Goal: Information Seeking & Learning: Learn about a topic

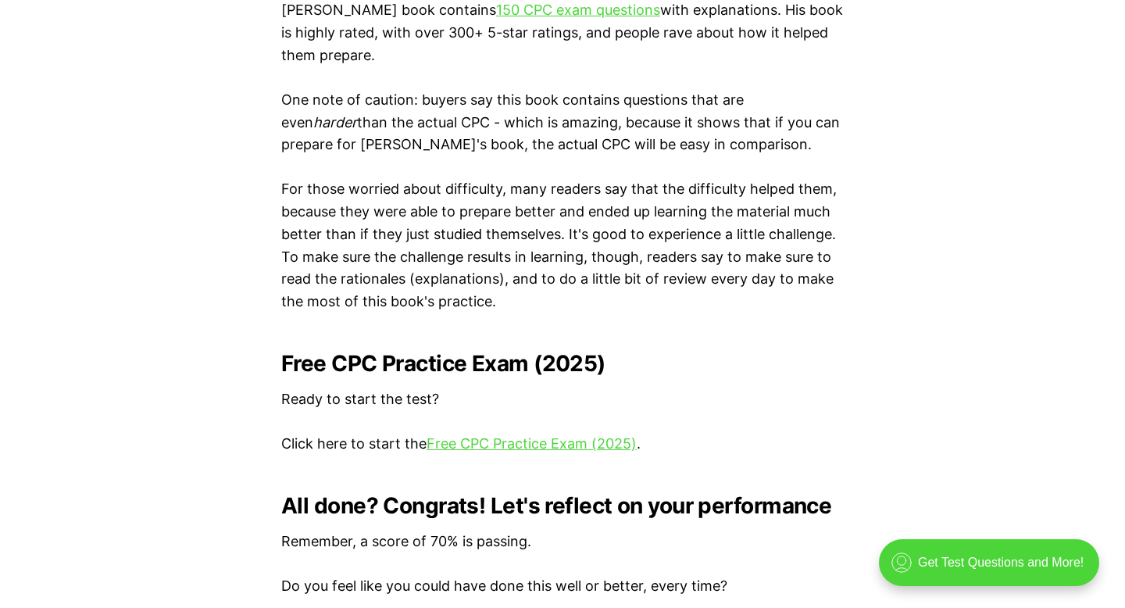
scroll to position [2934, 0]
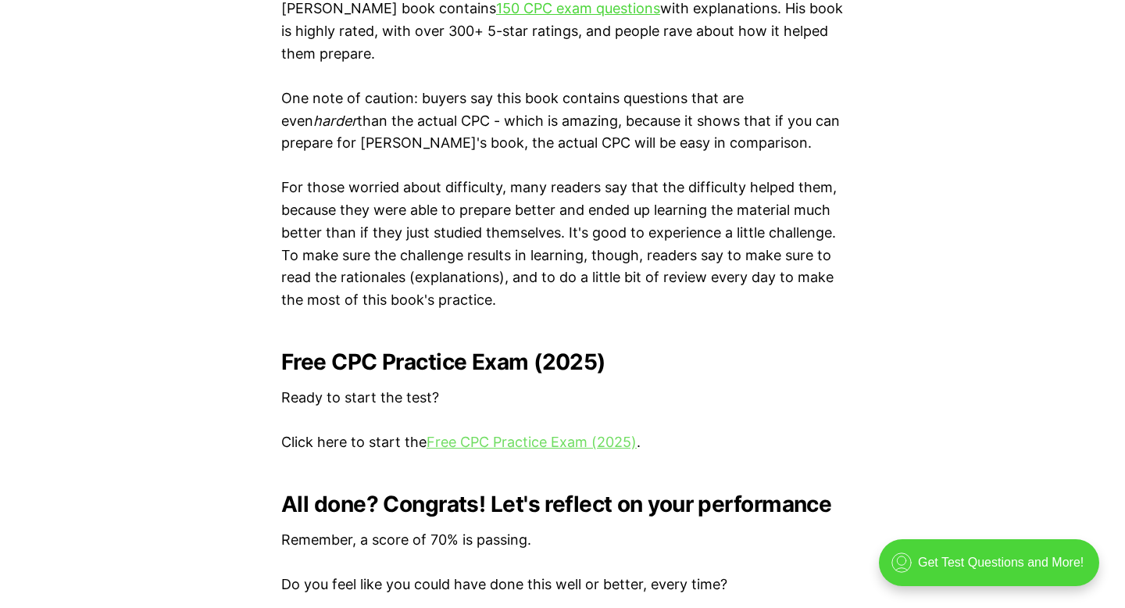
click at [558, 444] on link "Free CPC Practice Exam (2025)" at bounding box center [531, 441] width 210 height 16
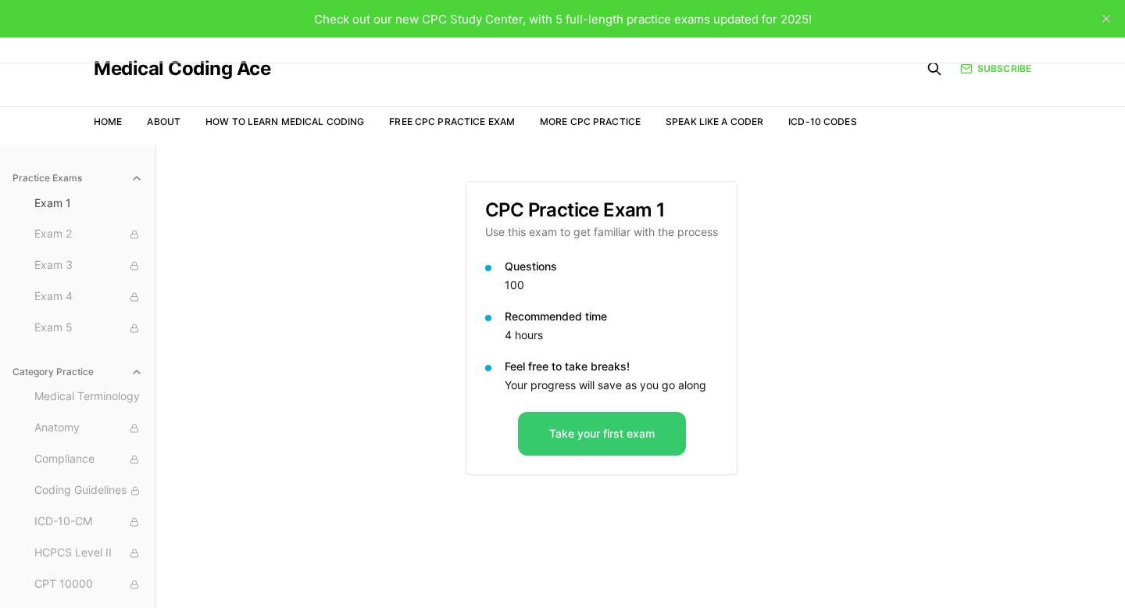
click at [554, 441] on button "Take your first exam" at bounding box center [602, 434] width 168 height 44
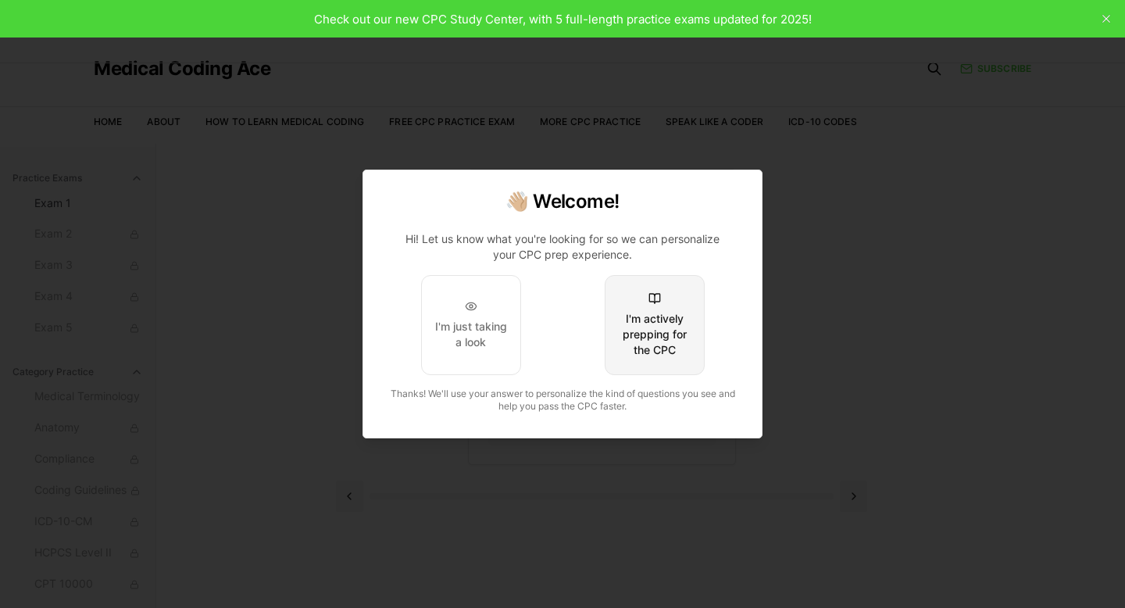
click at [673, 354] on div "I'm actively prepping for the CPC" at bounding box center [654, 334] width 73 height 47
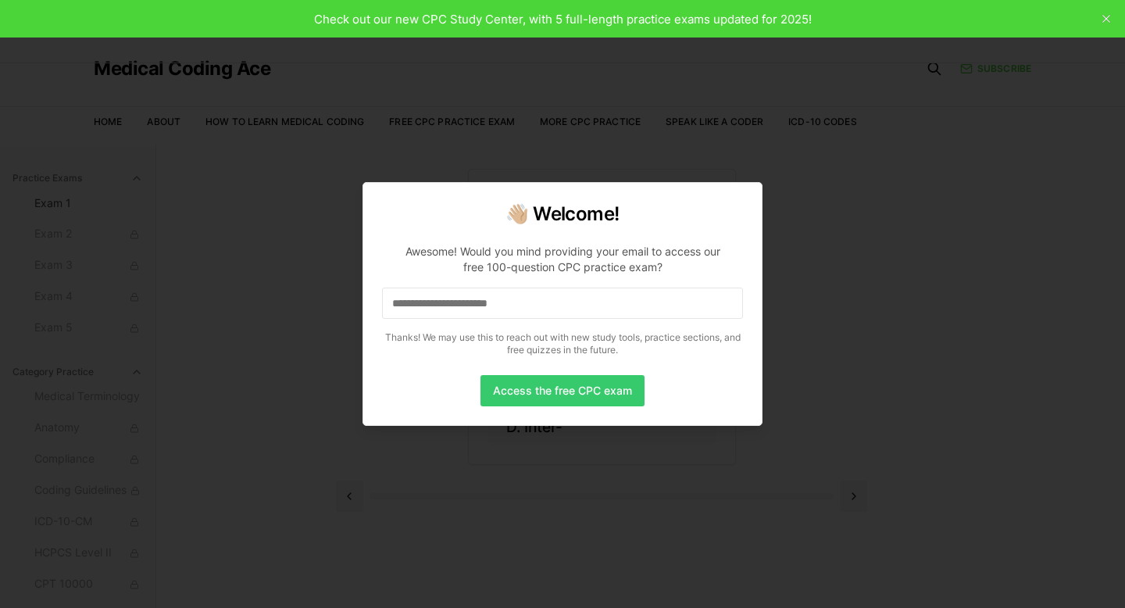
click at [551, 393] on button "Access the free CPC exam" at bounding box center [562, 390] width 164 height 31
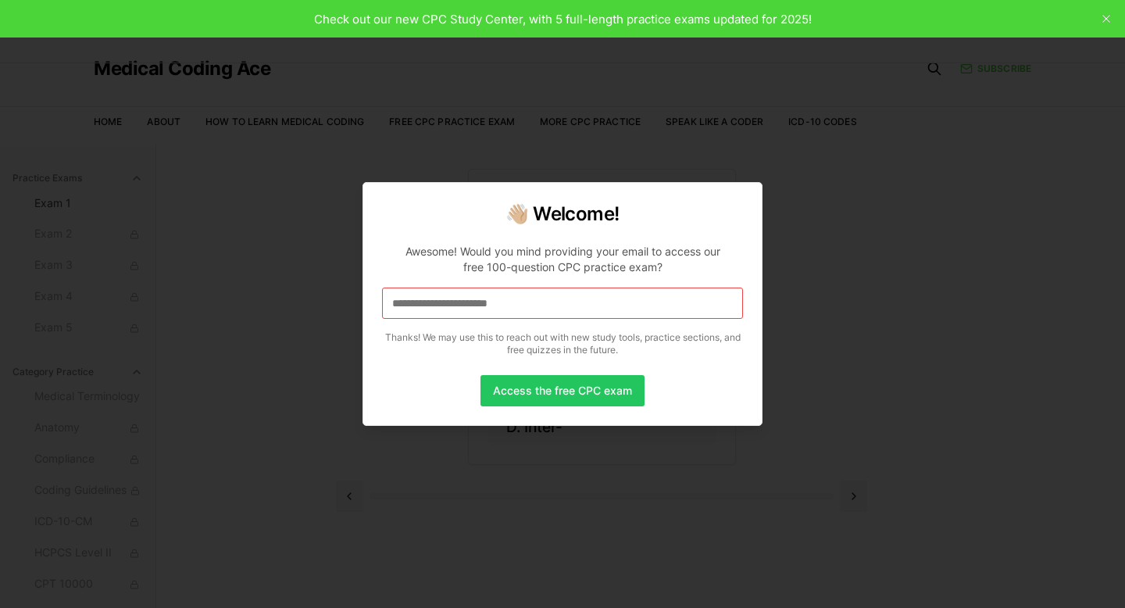
click at [556, 309] on input at bounding box center [562, 302] width 361 height 31
click at [563, 394] on button "Access the free CPC exam" at bounding box center [562, 390] width 164 height 31
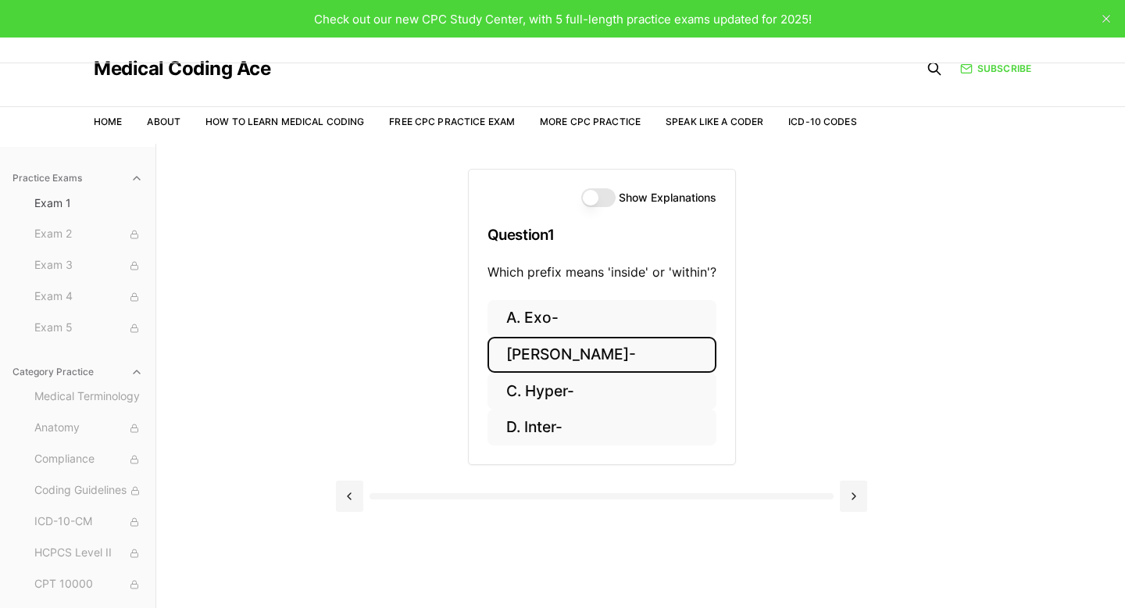
click at [530, 350] on button "B. Endo-" at bounding box center [601, 355] width 229 height 37
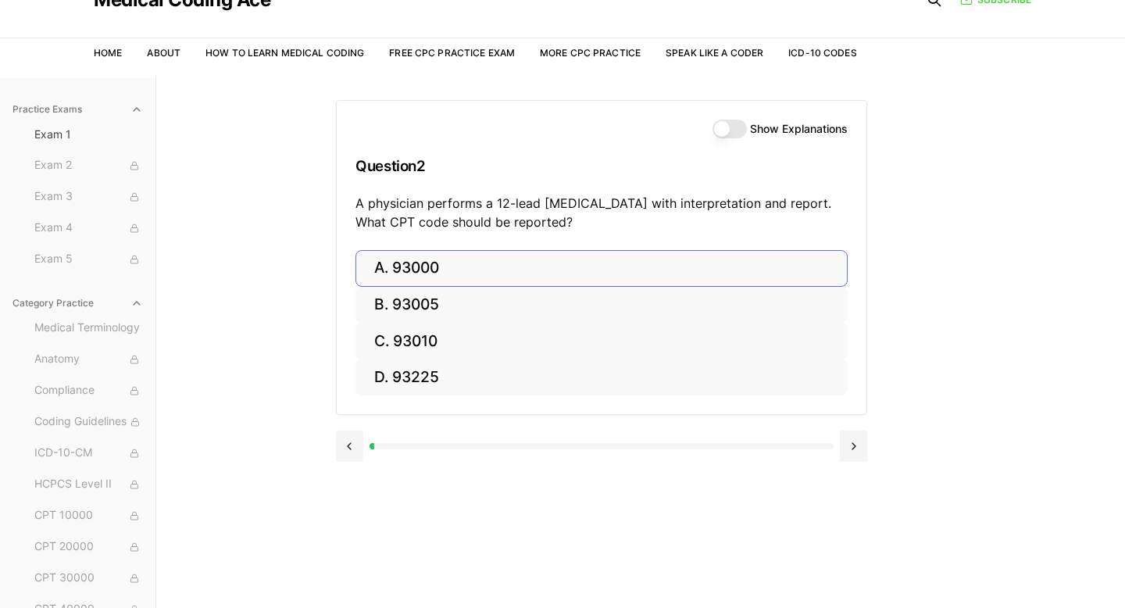
scroll to position [73, 0]
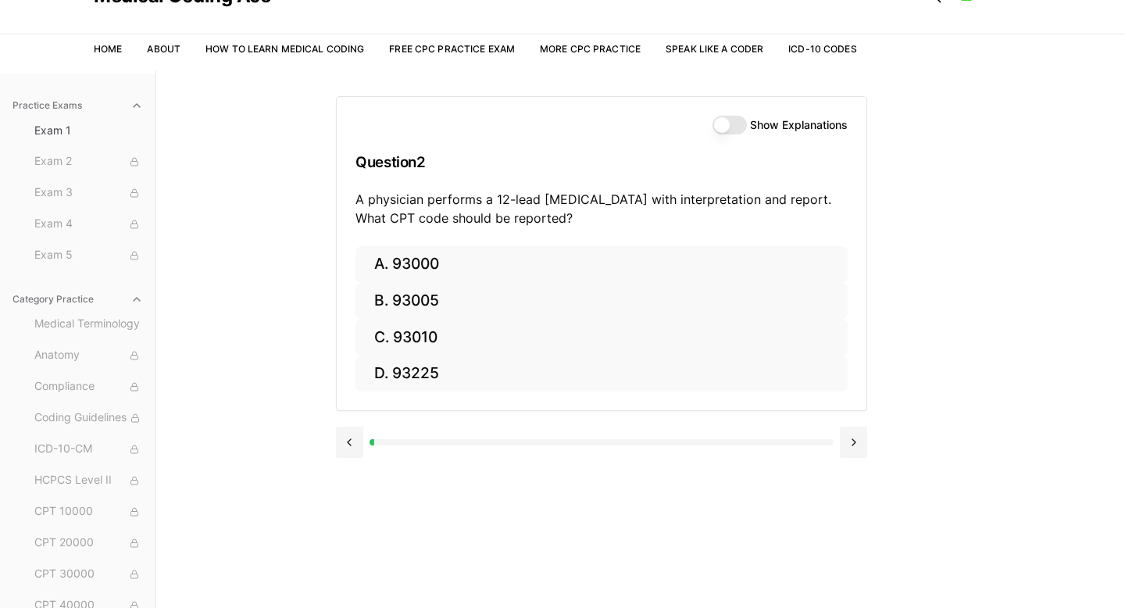
click at [723, 125] on button "Show Explanations" at bounding box center [729, 125] width 34 height 19
click at [736, 128] on button "Show Explanations" at bounding box center [729, 125] width 34 height 19
click at [855, 446] on button at bounding box center [853, 441] width 27 height 31
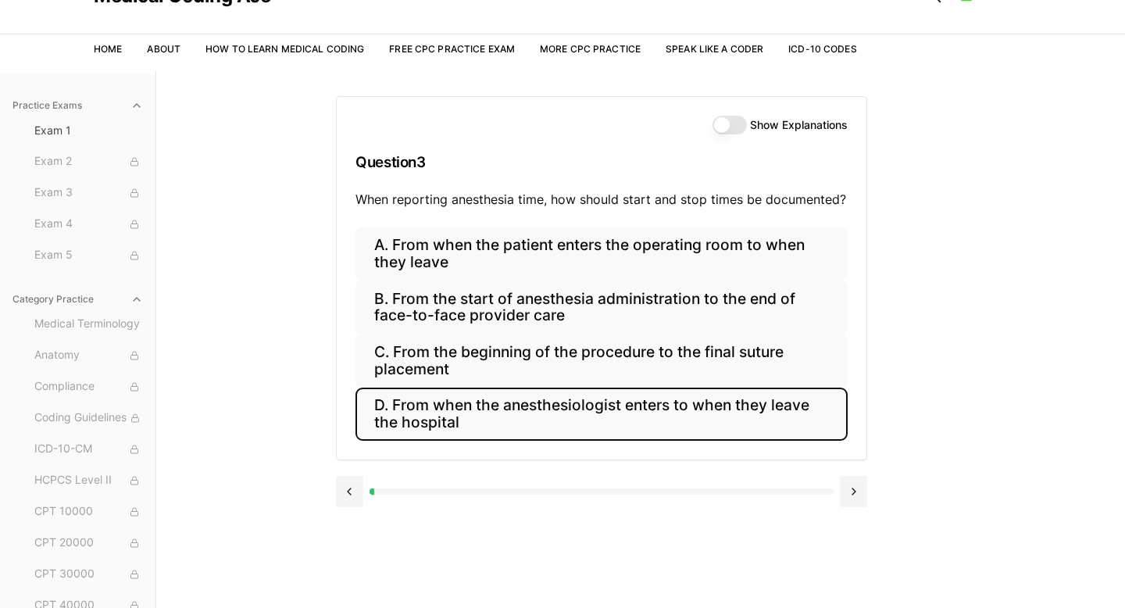
click at [467, 408] on button "D. From when the anesthesiologist enters to when they leave the hospital" at bounding box center [601, 413] width 492 height 53
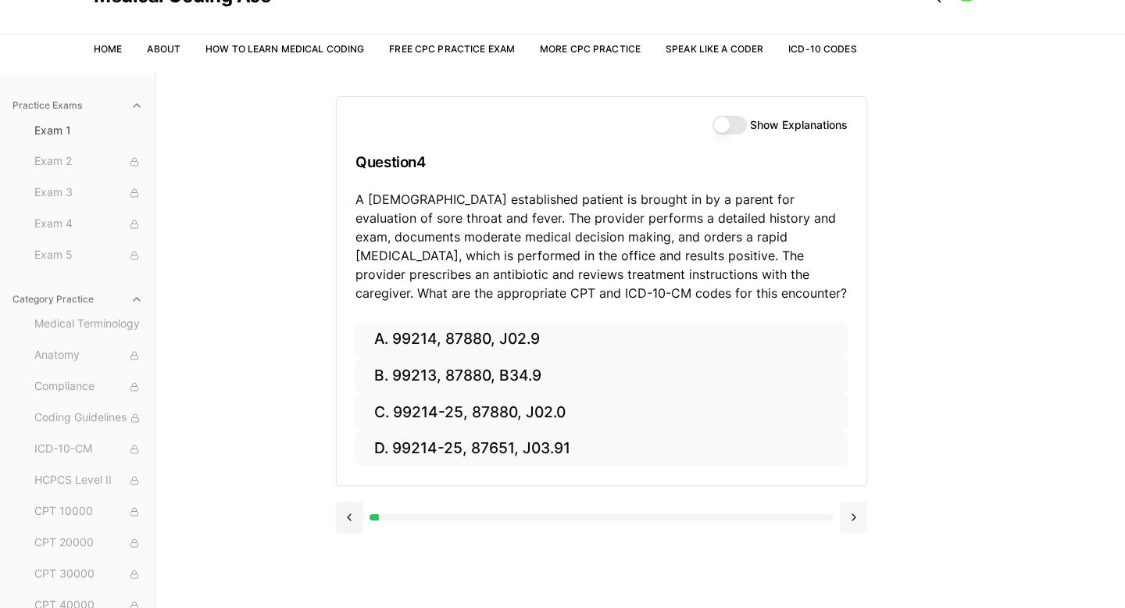
click at [854, 520] on button at bounding box center [853, 516] width 27 height 31
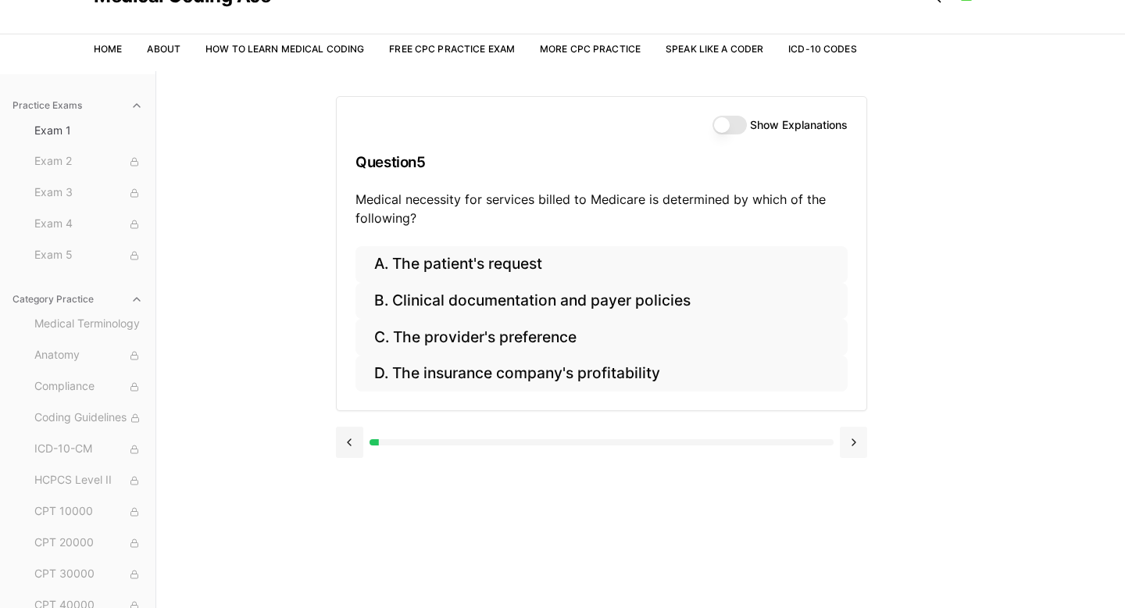
click at [850, 440] on button at bounding box center [853, 441] width 27 height 31
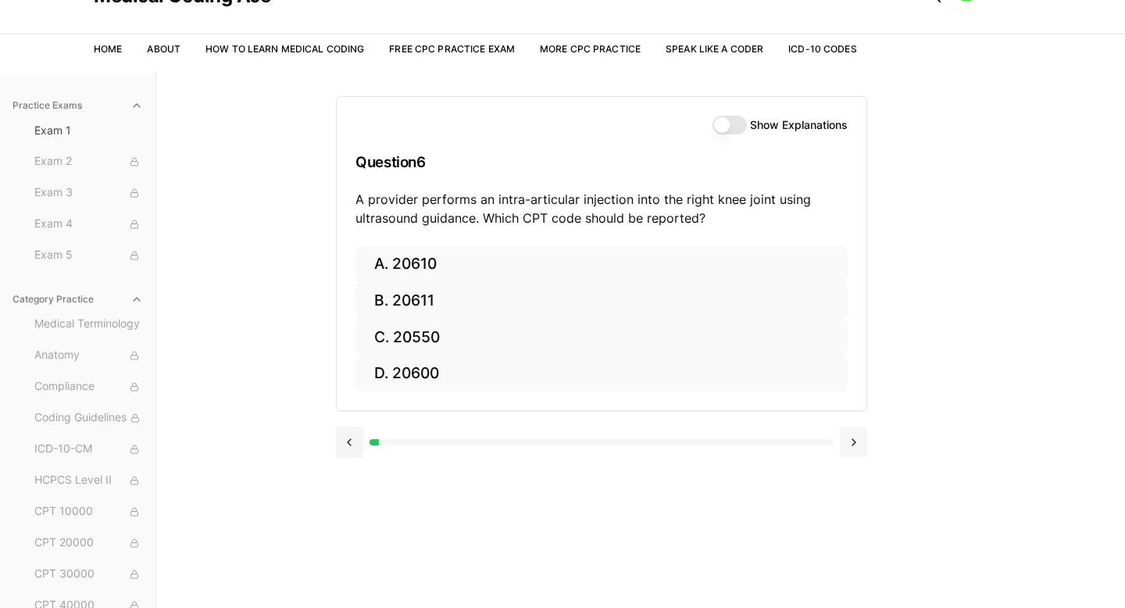
click at [850, 440] on button at bounding box center [853, 441] width 27 height 31
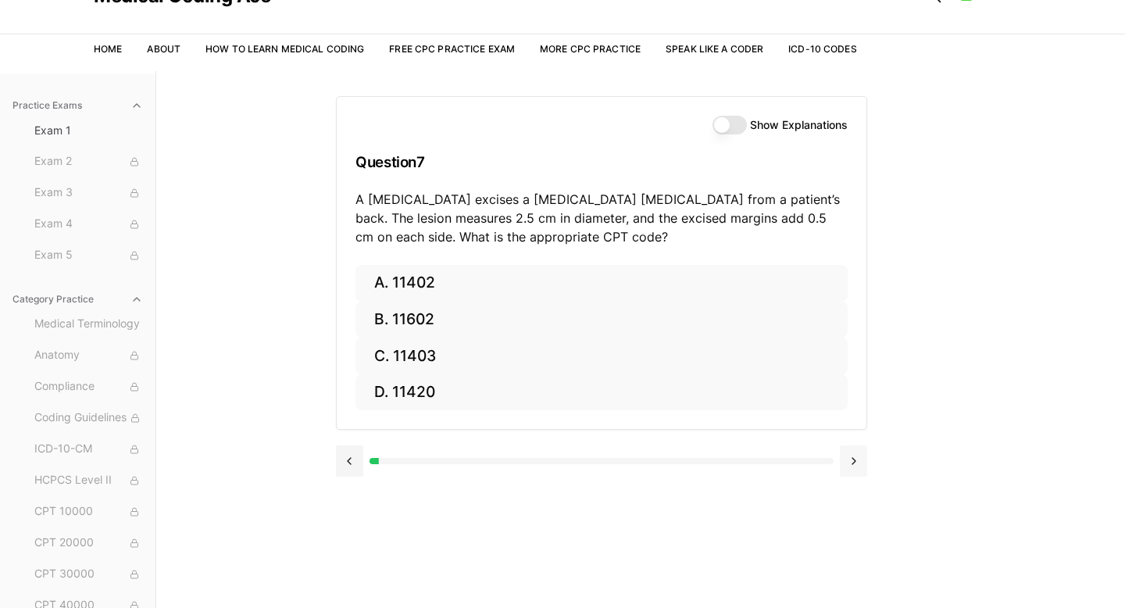
click at [850, 440] on div at bounding box center [601, 459] width 531 height 59
